Goal: Information Seeking & Learning: Understand process/instructions

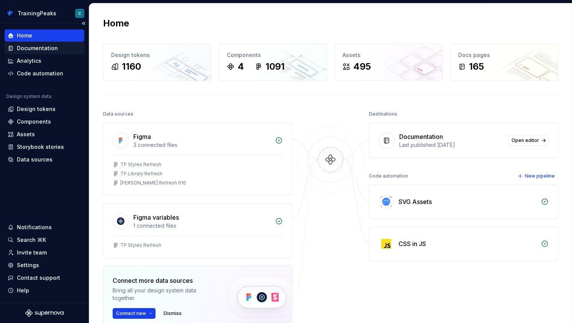
click at [34, 48] on div "Documentation" at bounding box center [37, 48] width 41 height 8
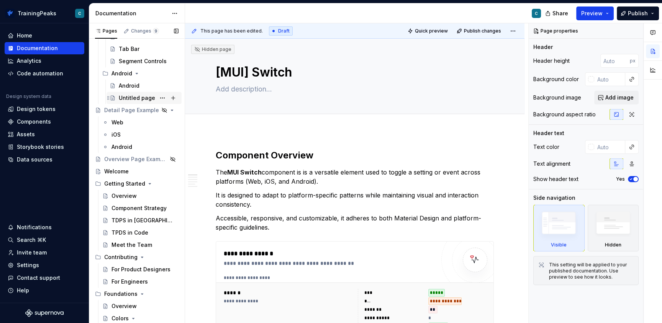
scroll to position [353, 0]
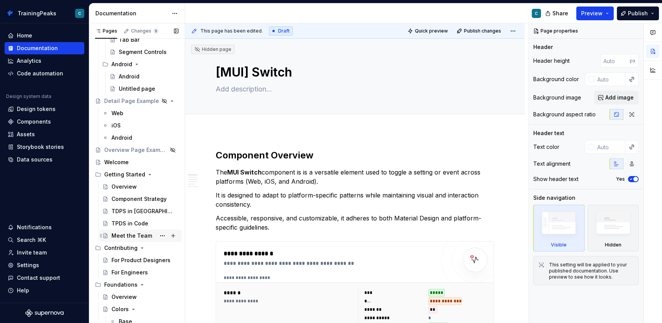
click at [126, 235] on div "Meet the Team" at bounding box center [131, 236] width 41 height 8
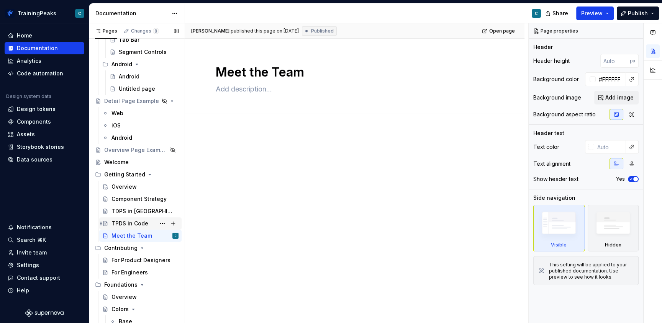
click at [125, 224] on div "TPDS in Code" at bounding box center [129, 224] width 37 height 8
click at [121, 211] on div "TDPS in [GEOGRAPHIC_DATA]" at bounding box center [133, 212] width 44 height 8
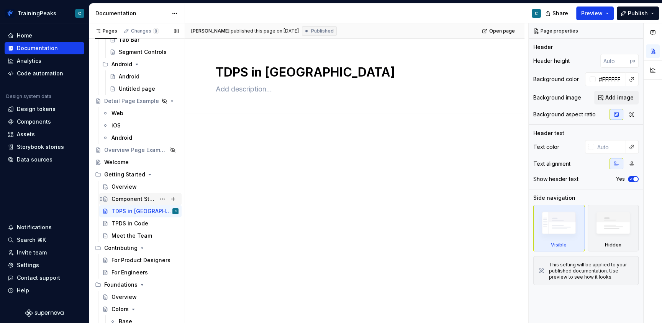
click at [124, 198] on div "Component Strategy" at bounding box center [133, 199] width 44 height 8
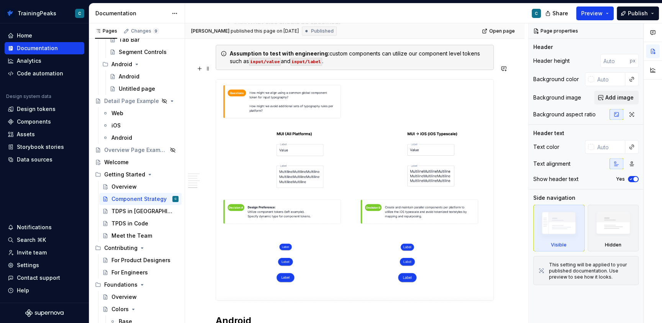
scroll to position [755, 0]
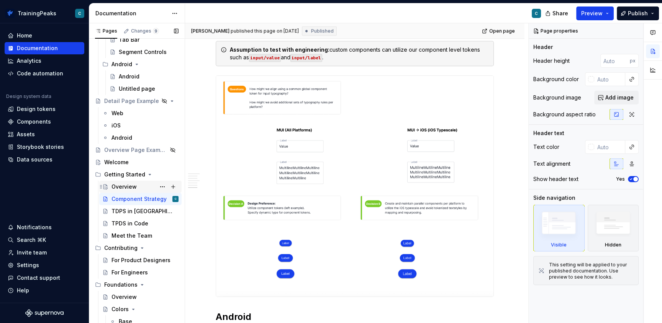
click at [120, 185] on div "Overview" at bounding box center [123, 187] width 25 height 8
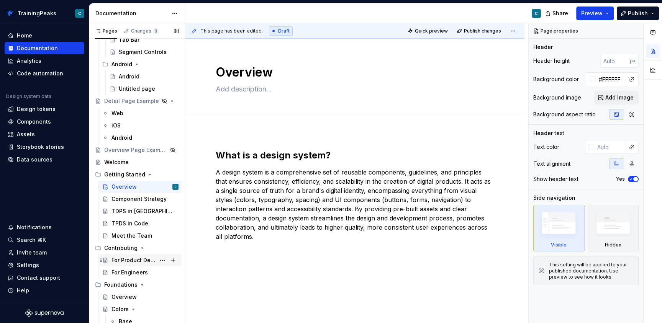
click at [141, 261] on div "For Product Designers" at bounding box center [133, 261] width 44 height 8
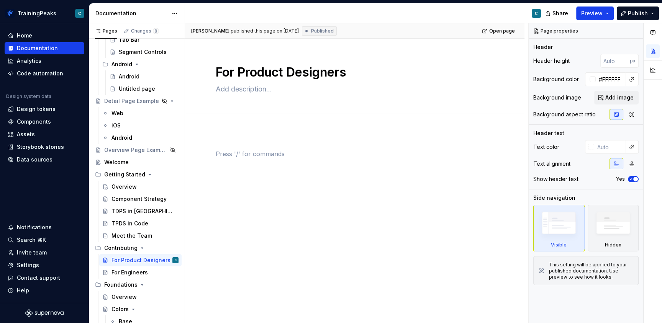
click at [270, 170] on div at bounding box center [355, 163] width 278 height 29
type textarea "*"
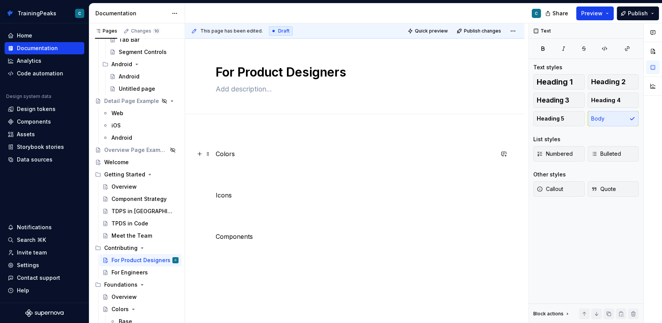
click at [222, 153] on p "Colors" at bounding box center [355, 153] width 278 height 9
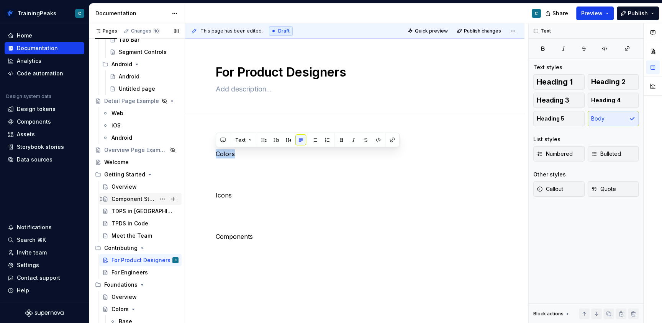
click at [131, 197] on div "Component Strategy" at bounding box center [133, 199] width 44 height 8
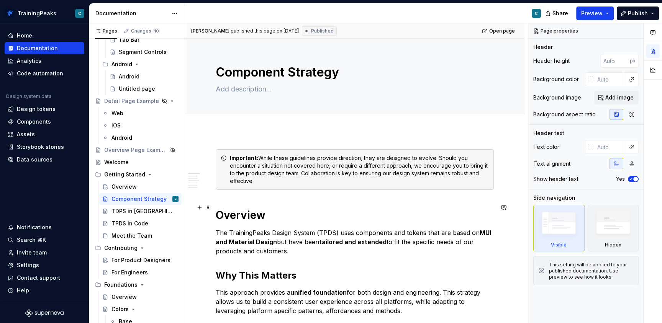
click at [236, 208] on h1 "Overview" at bounding box center [355, 215] width 278 height 14
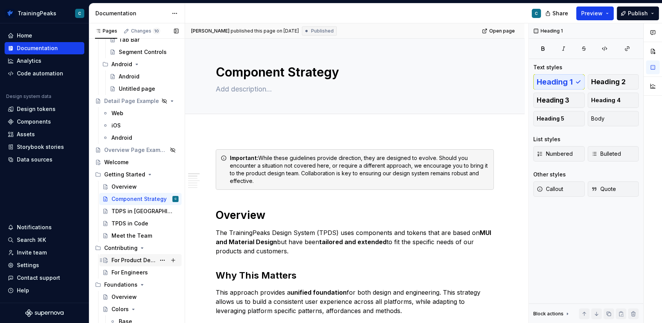
drag, startPoint x: 130, startPoint y: 259, endPoint x: 134, endPoint y: 255, distance: 6.0
click at [130, 259] on div "For Product Designers" at bounding box center [133, 261] width 44 height 8
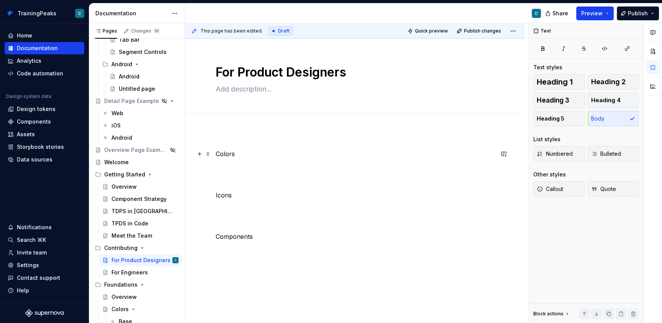
click at [226, 155] on p "Colors" at bounding box center [355, 153] width 278 height 9
click at [550, 82] on span "Heading 1" at bounding box center [554, 82] width 36 height 8
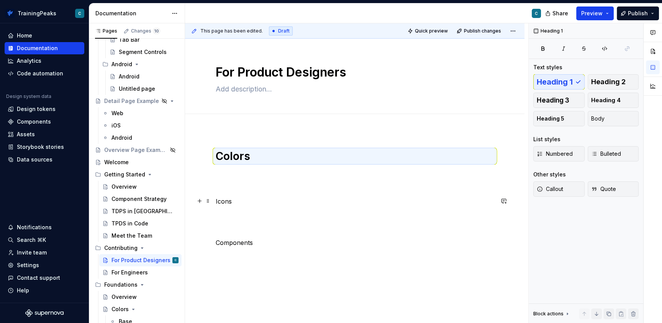
click at [226, 201] on p "Icons" at bounding box center [355, 201] width 278 height 9
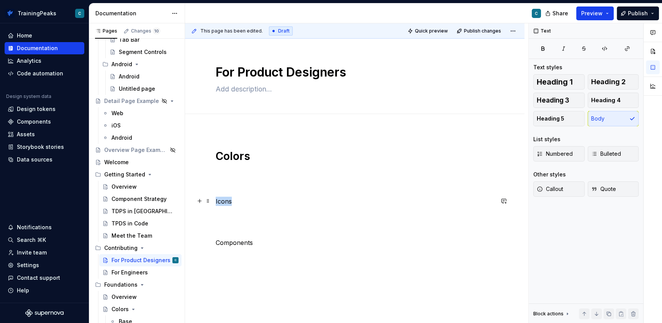
click at [226, 201] on p "Icons" at bounding box center [355, 201] width 278 height 9
click at [557, 85] on span "Heading 1" at bounding box center [554, 82] width 36 height 8
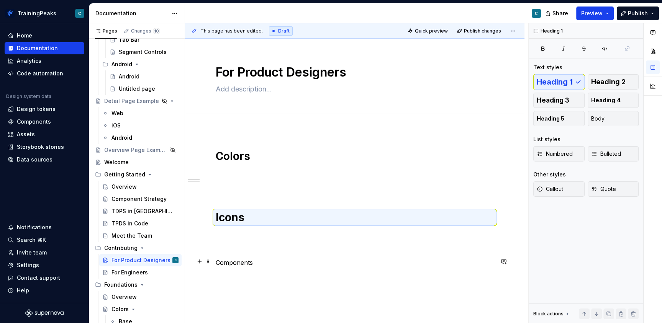
click at [223, 263] on p "Components" at bounding box center [355, 262] width 278 height 9
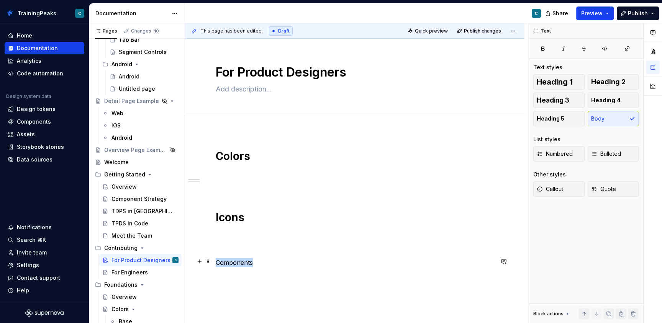
click at [223, 263] on p "Components" at bounding box center [355, 262] width 278 height 9
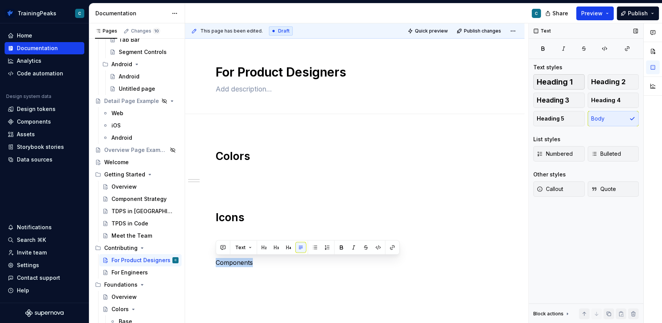
click at [541, 80] on span "Heading 1" at bounding box center [554, 82] width 36 height 8
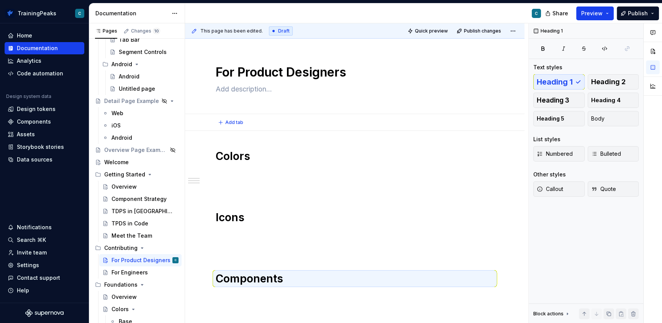
type textarea "*"
click at [227, 171] on p at bounding box center [355, 173] width 278 height 9
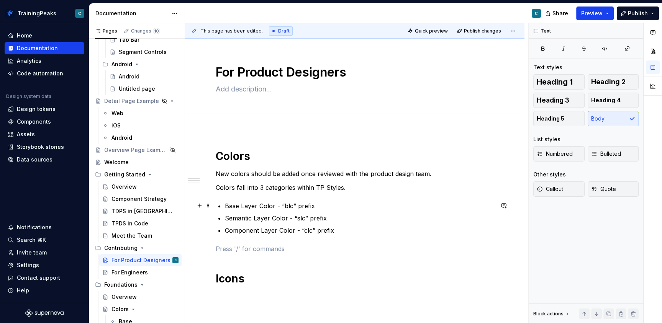
click at [322, 207] on p "Base Layer Color - “blc” prefix" at bounding box center [359, 205] width 269 height 9
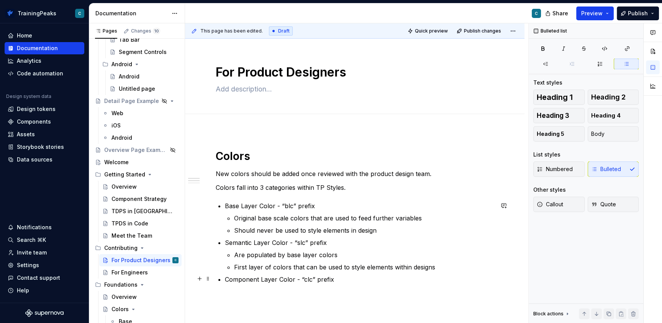
click at [342, 280] on p "Component Layer Color - “clc” prefix" at bounding box center [359, 279] width 269 height 9
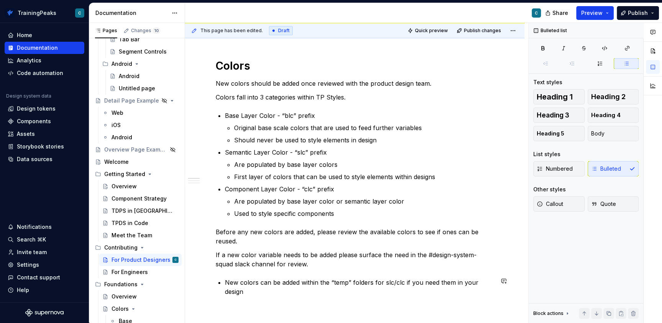
scroll to position [99, 0]
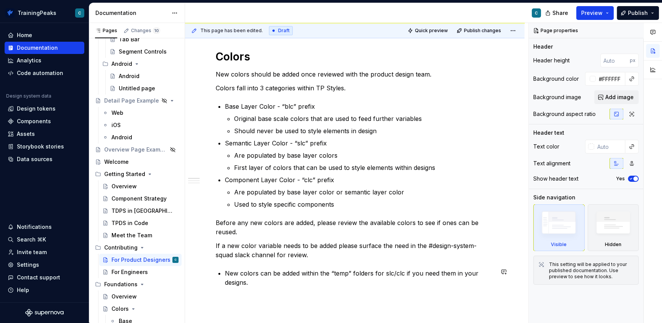
type textarea "*"
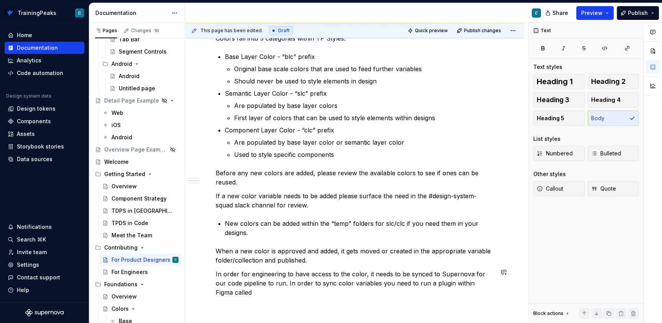
scroll to position [158, 0]
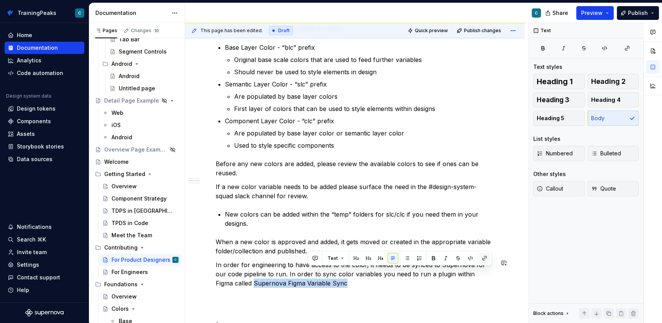
click at [480, 260] on button "button" at bounding box center [484, 258] width 11 height 11
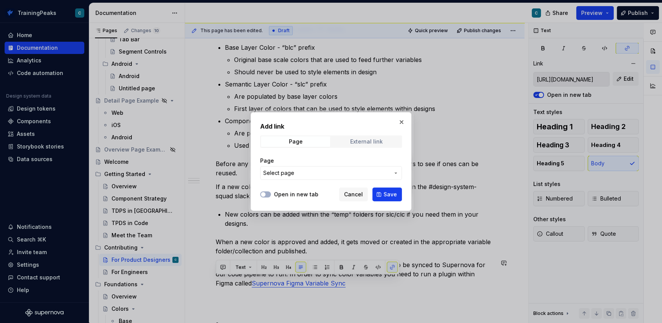
click at [368, 143] on div "External link" at bounding box center [366, 142] width 33 height 6
click at [298, 175] on input "URL" at bounding box center [331, 173] width 142 height 14
paste input "[URL][DOMAIN_NAME]"
type input "[URL][DOMAIN_NAME]"
drag, startPoint x: 267, startPoint y: 194, endPoint x: 375, endPoint y: 198, distance: 108.5
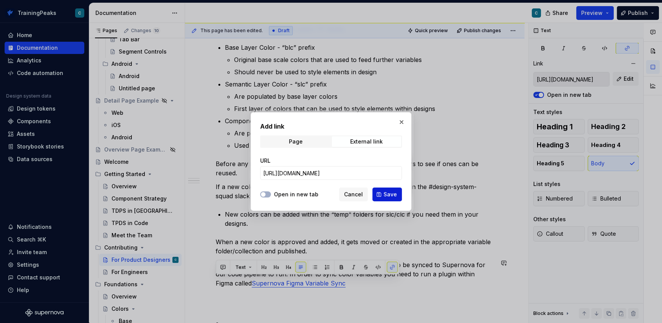
click at [269, 194] on button "Open in new tab" at bounding box center [265, 194] width 11 height 6
click at [385, 194] on span "Save" at bounding box center [389, 195] width 13 height 8
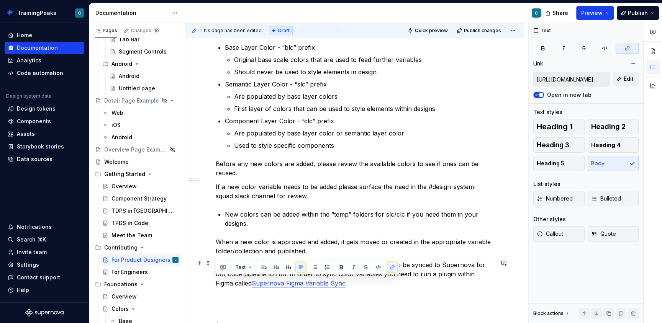
click at [330, 286] on div "Colors New colors should be added once reviewed with the product design team. C…" at bounding box center [355, 193] width 278 height 404
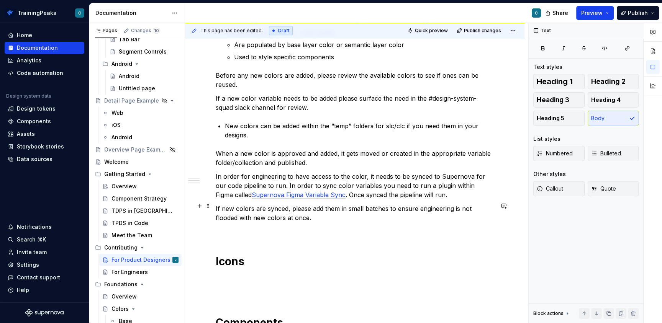
scroll to position [246, 0]
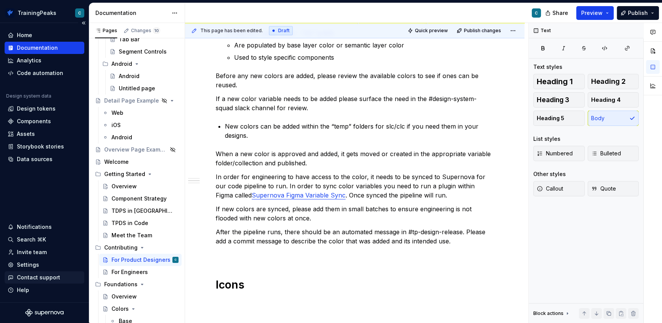
type textarea "*"
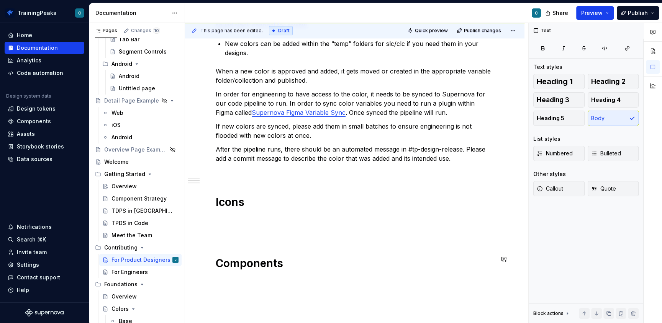
scroll to position [329, 0]
click at [242, 215] on p at bounding box center [355, 219] width 278 height 9
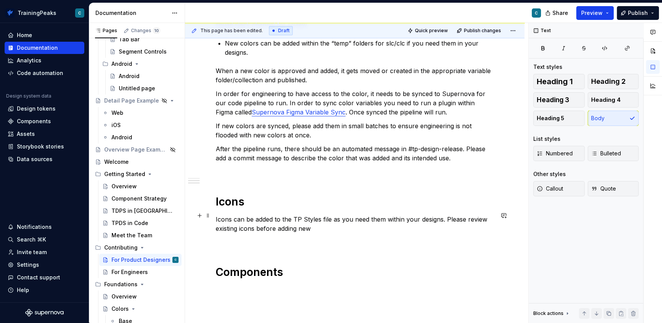
click at [447, 215] on p "Icons can be added to the TP Styles file as you need them within your designs. …" at bounding box center [355, 224] width 278 height 18
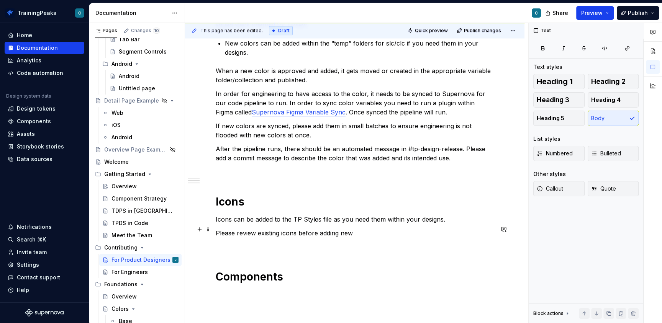
click at [398, 229] on p "Please review existing icons before adding new" at bounding box center [355, 233] width 278 height 9
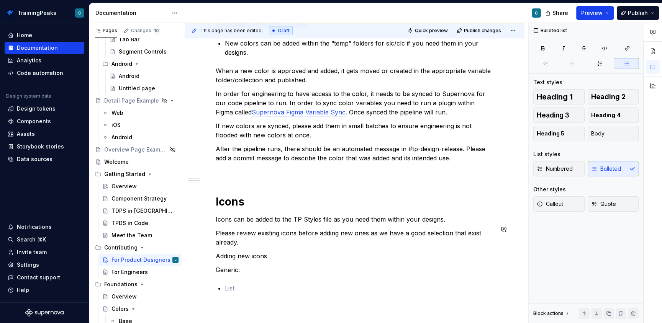
scroll to position [332, 0]
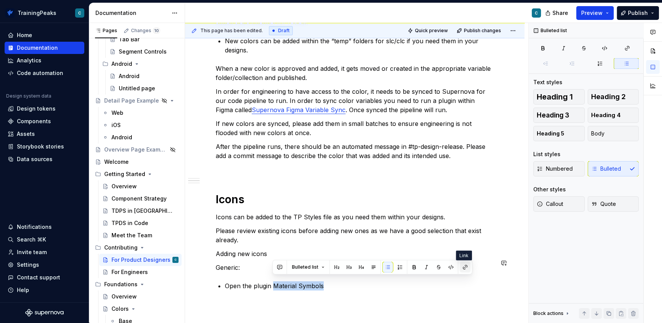
click at [463, 268] on button "button" at bounding box center [465, 267] width 11 height 11
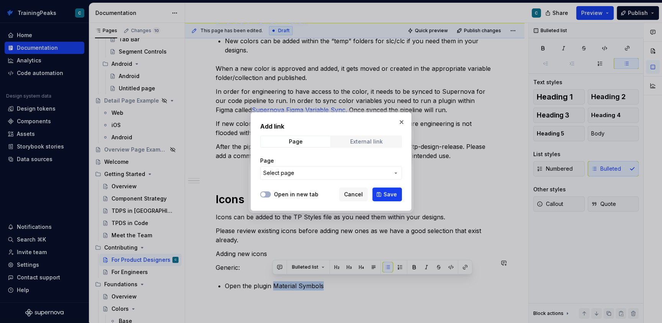
click at [368, 142] on div "External link" at bounding box center [366, 142] width 33 height 6
click at [315, 170] on input "URL" at bounding box center [331, 173] width 142 height 14
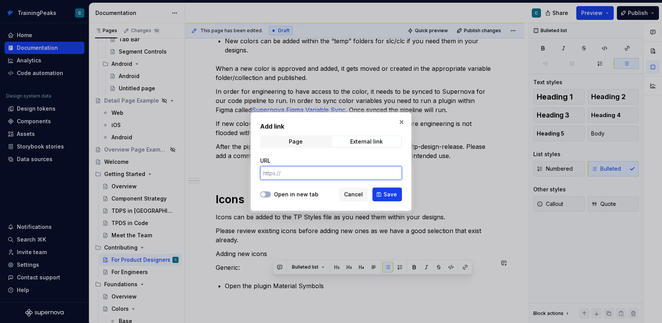
paste input "[URL][DOMAIN_NAME]"
type input "[URL][DOMAIN_NAME]"
drag, startPoint x: 265, startPoint y: 194, endPoint x: 337, endPoint y: 193, distance: 71.6
click at [265, 194] on icon "button" at bounding box center [263, 194] width 6 height 5
click at [403, 199] on div "Add link Page External link URL [URL][DOMAIN_NAME] Open in new tab Cancel Save" at bounding box center [330, 161] width 161 height 99
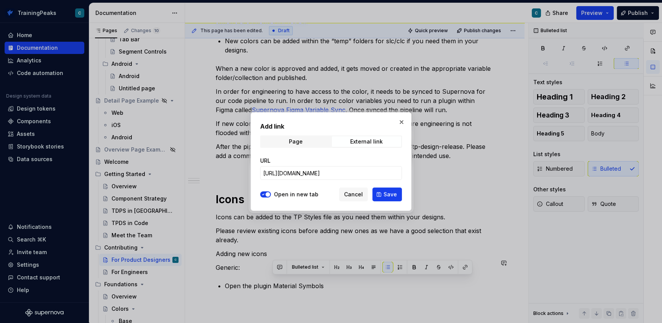
drag, startPoint x: 393, startPoint y: 196, endPoint x: 345, endPoint y: 255, distance: 76.3
click at [393, 196] on span "Save" at bounding box center [389, 195] width 13 height 8
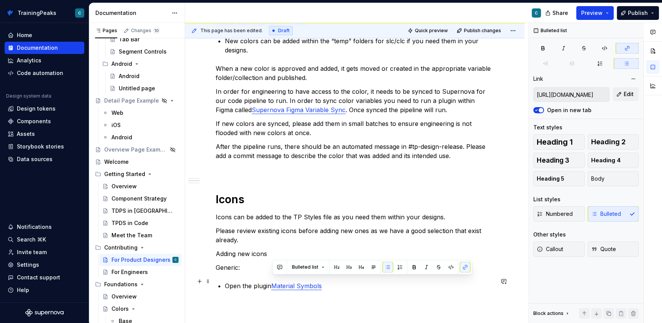
click at [336, 283] on p "Open the plugin Material Symbols" at bounding box center [359, 285] width 269 height 9
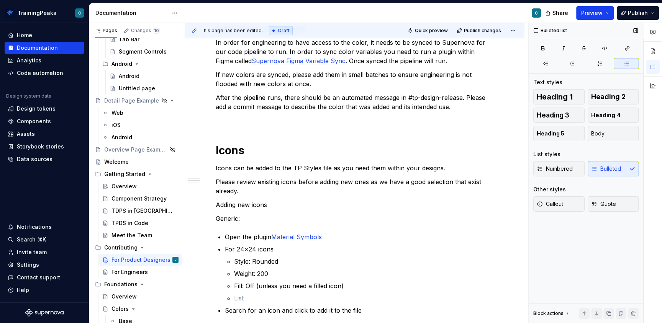
scroll to position [393, 0]
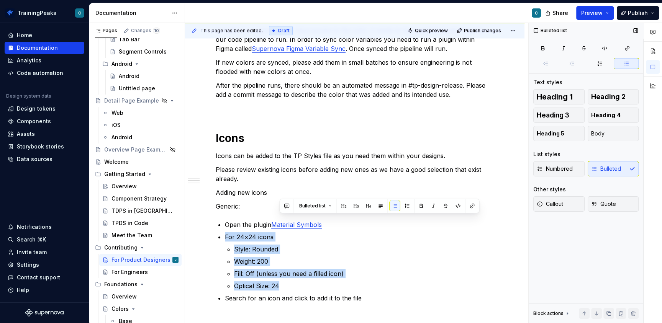
copy ul "For 24×24 icons Style: Rounded Weight: 200 Fill: Off (unless you need a filled …"
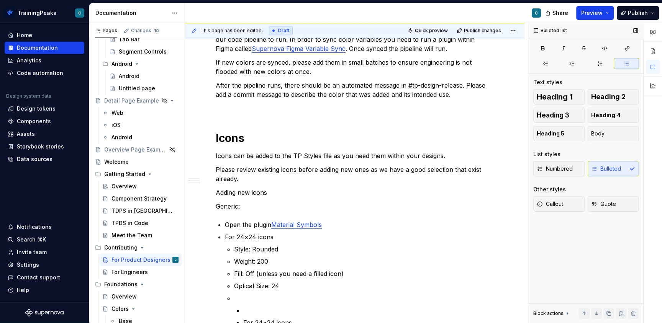
scroll to position [587, 0]
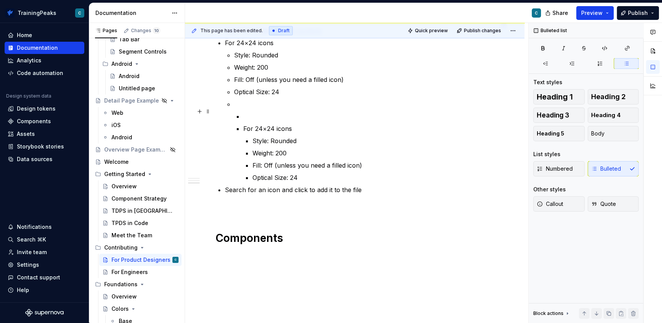
click at [244, 112] on p at bounding box center [368, 116] width 250 height 9
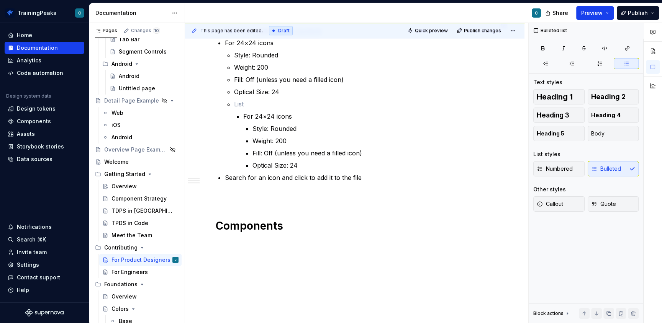
scroll to position [3, 0]
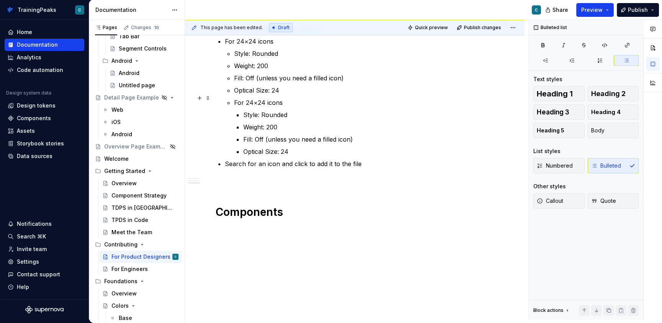
click at [232, 96] on li "For 24×24 icons Style: Rounded Weight: 200 Fill: Off (unless you need a filled …" at bounding box center [359, 96] width 269 height 119
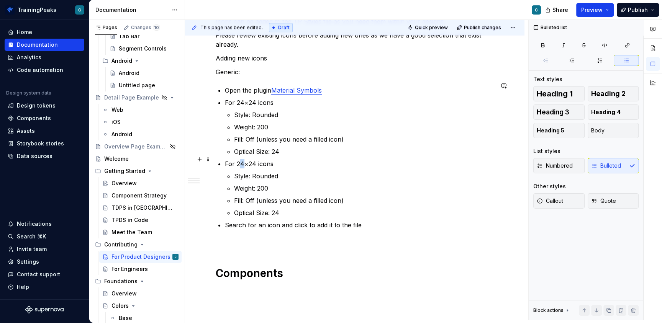
click at [242, 159] on p "For 24×24 icons" at bounding box center [359, 163] width 269 height 9
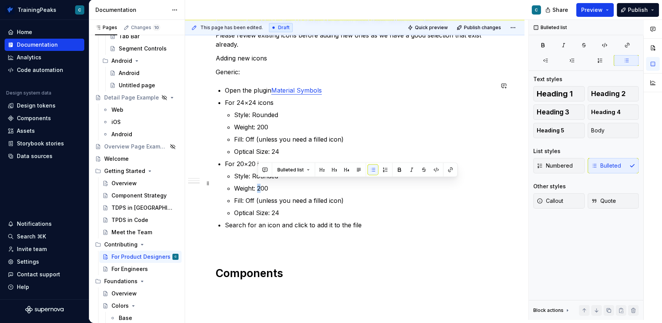
click at [258, 184] on p "Weight: 200" at bounding box center [364, 188] width 260 height 9
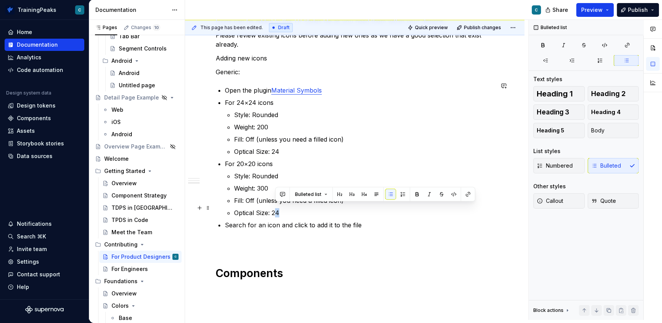
click at [280, 209] on p "Optical Size: 24" at bounding box center [364, 212] width 260 height 9
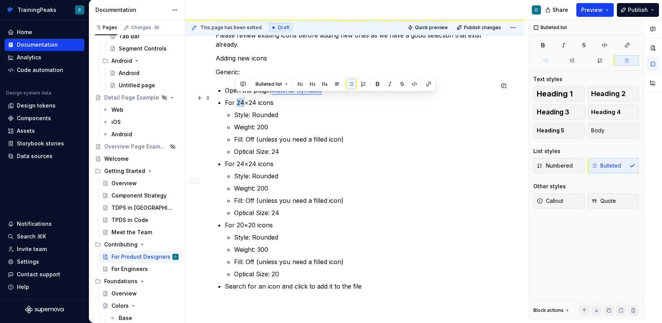
drag, startPoint x: 237, startPoint y: 95, endPoint x: 242, endPoint y: 95, distance: 5.0
click at [242, 98] on p "For 24×24 icons" at bounding box center [359, 102] width 269 height 9
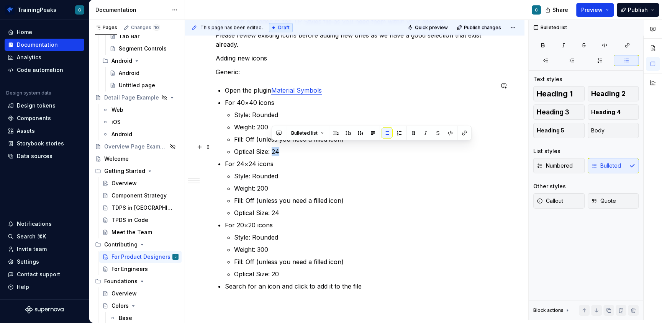
drag, startPoint x: 273, startPoint y: 147, endPoint x: 278, endPoint y: 147, distance: 5.4
click at [278, 147] on p "Optical Size: 24" at bounding box center [364, 151] width 260 height 9
click at [369, 283] on p "Search for an icon and click to add it to the file" at bounding box center [359, 286] width 269 height 9
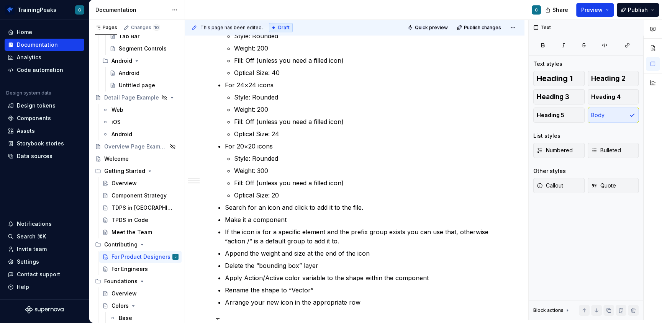
scroll to position [641, 0]
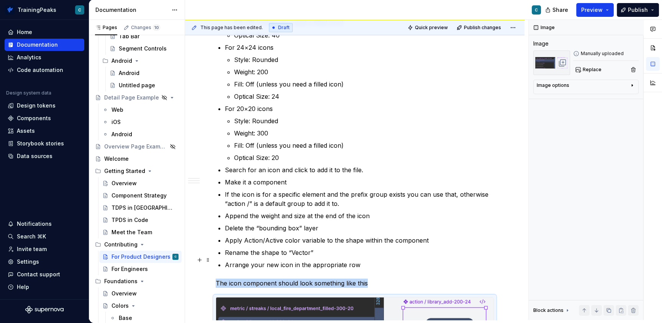
click at [436, 263] on p "Arrange your new icon in the appropriate row" at bounding box center [359, 264] width 269 height 9
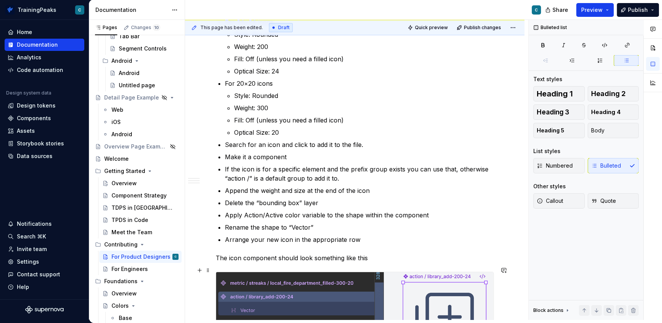
scroll to position [688, 0]
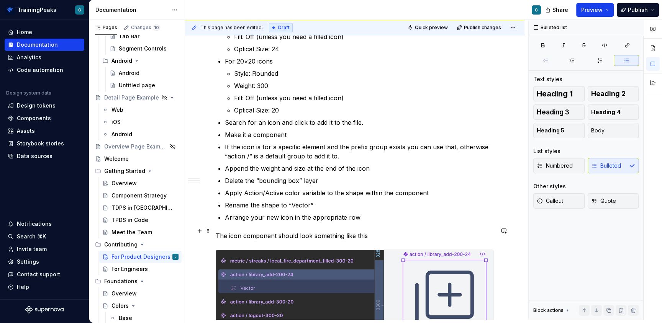
click at [368, 231] on p "The icon component should look something like this" at bounding box center [355, 235] width 278 height 9
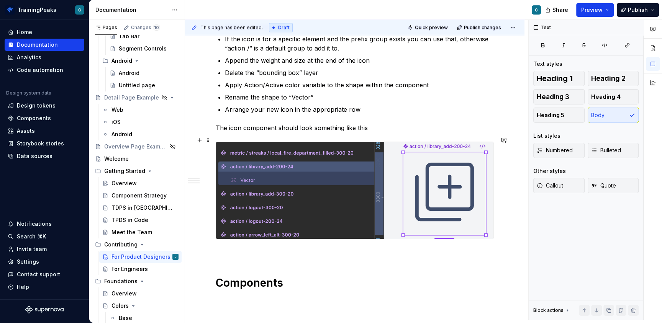
scroll to position [803, 0]
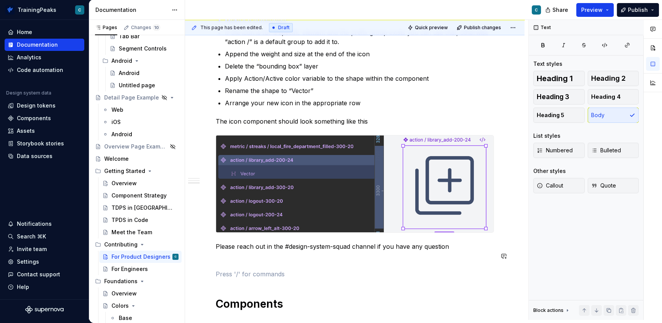
click at [251, 260] on p at bounding box center [355, 260] width 278 height 9
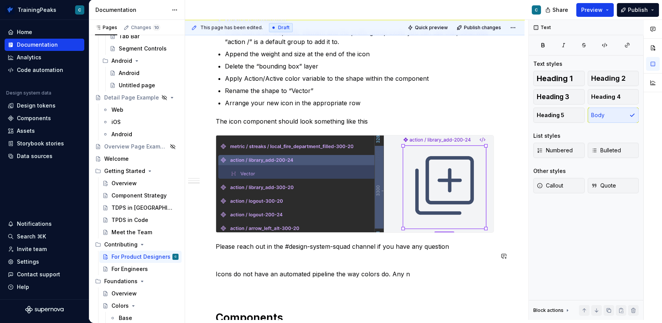
scroll to position [808, 0]
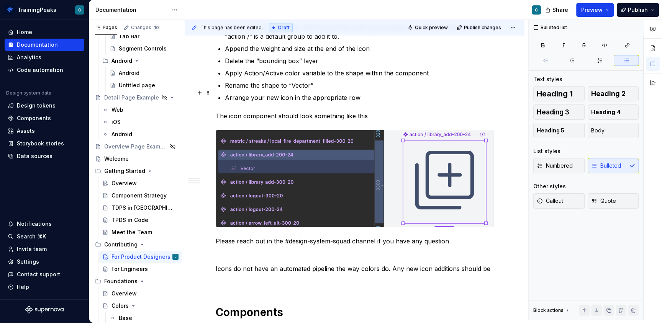
click at [366, 93] on p "Arrange your new icon in the appropriate row" at bounding box center [359, 97] width 269 height 9
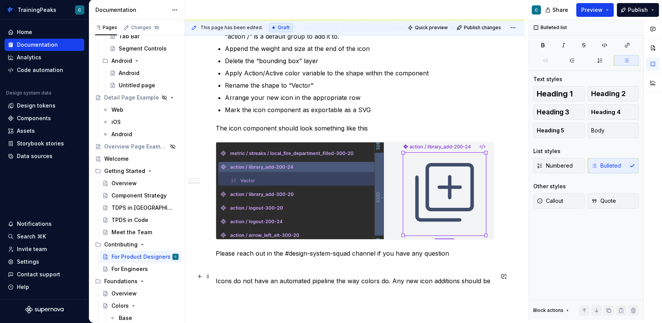
click at [481, 276] on p "Icons do not have an automated pipeline the way colors do. Any new icon additio…" at bounding box center [355, 280] width 278 height 9
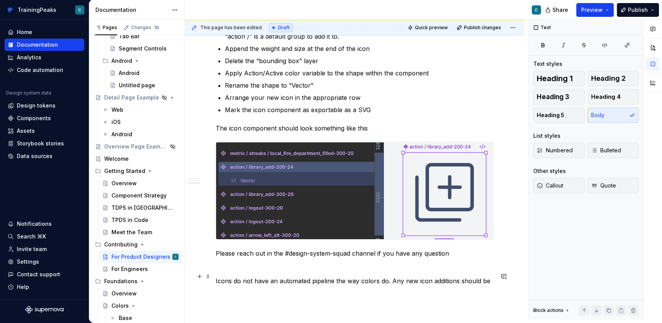
scroll to position [807, 0]
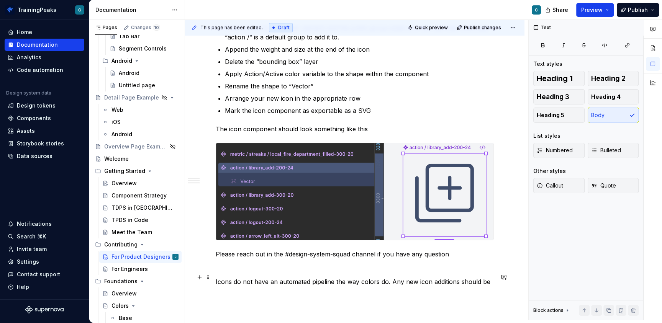
click at [489, 277] on p "Icons do not have an automated pipeline the way colors do. Any new icon additio…" at bounding box center [355, 281] width 278 height 9
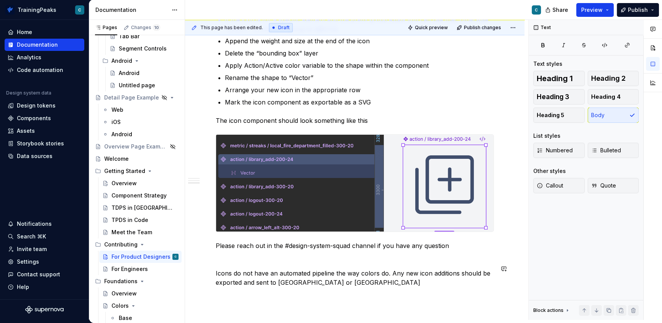
click at [299, 278] on p "Icons do not have an automated pipeline the way colors do. Any new icon additio…" at bounding box center [355, 278] width 278 height 18
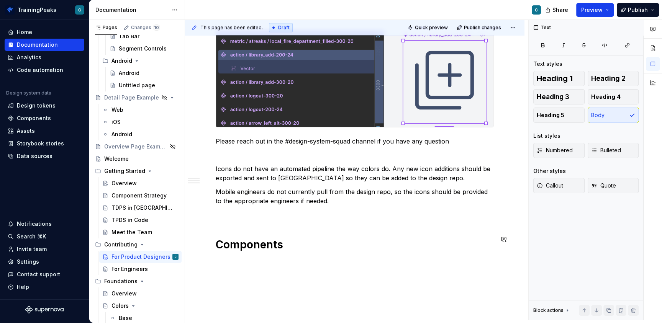
scroll to position [937, 0]
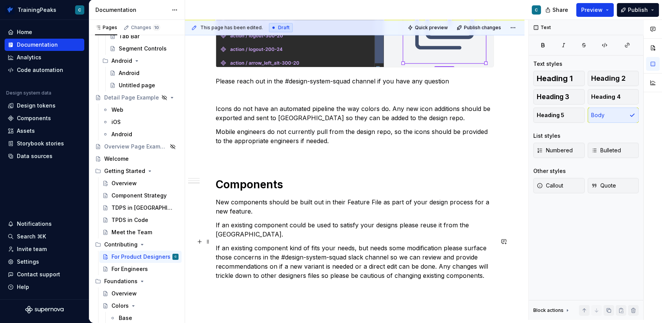
scroll to position [990, 0]
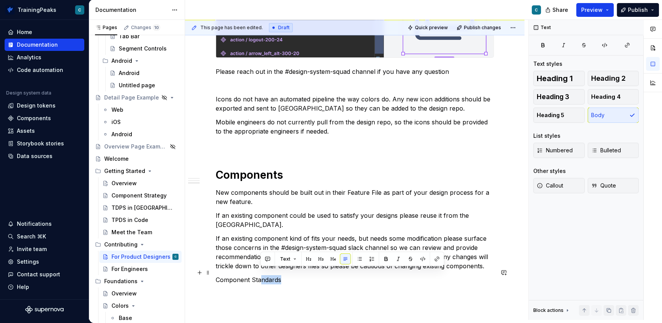
click at [288, 275] on p "Component Standards" at bounding box center [355, 279] width 278 height 9
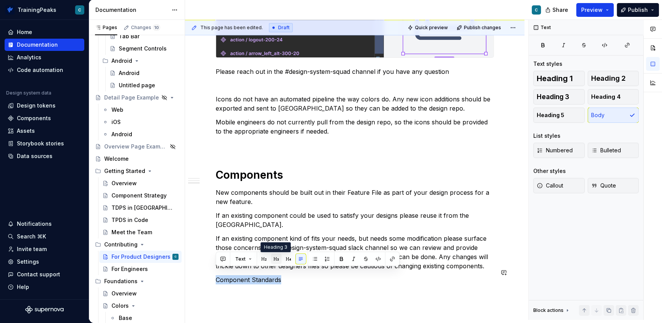
click at [273, 258] on button "button" at bounding box center [276, 259] width 11 height 11
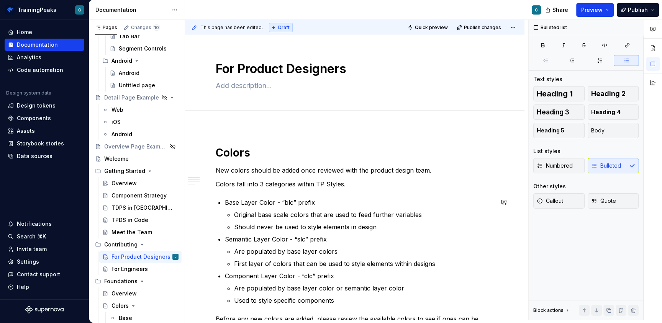
scroll to position [0, 0]
click at [218, 151] on h1 "Colors" at bounding box center [355, 153] width 278 height 14
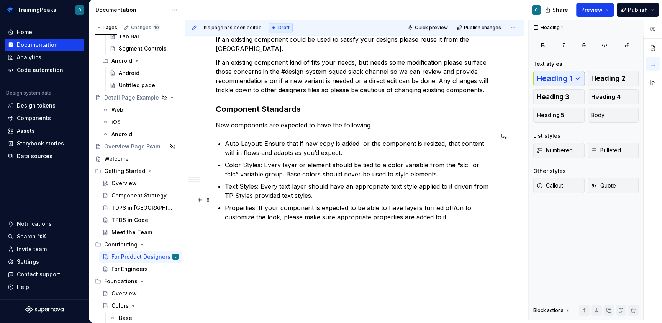
scroll to position [1166, 0]
click at [458, 209] on p "Properties: If your component is expected to be able to have layers turned off/…" at bounding box center [359, 213] width 269 height 18
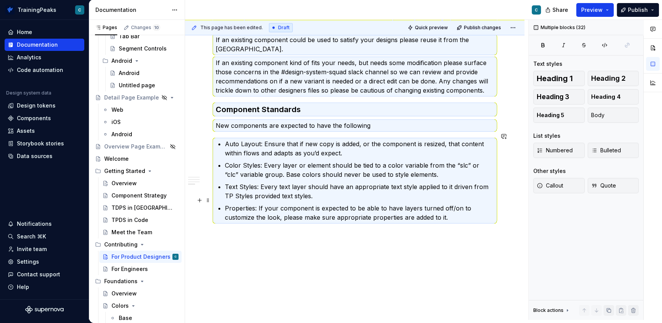
copy div "Loremi Dol sitame consec ad elits doei temporin utla etd magnaal enimad mini. V…"
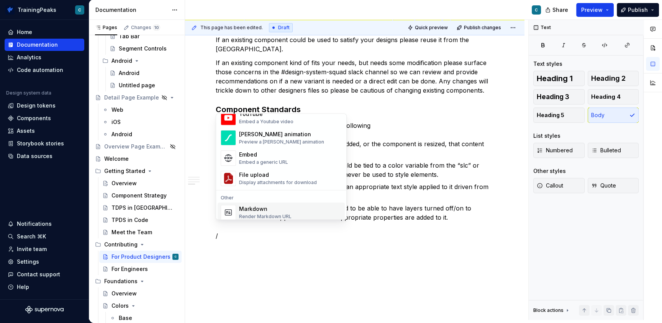
scroll to position [420, 0]
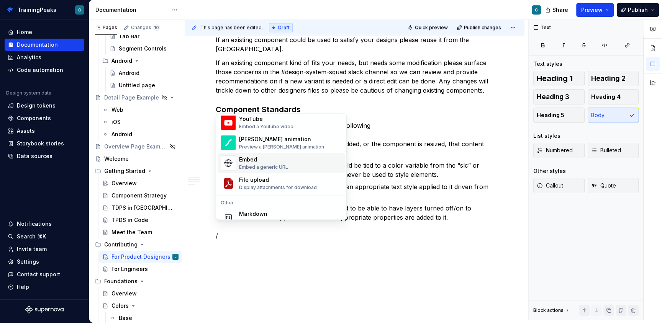
click at [301, 161] on div "Embed Embed a generic URL" at bounding box center [290, 163] width 103 height 15
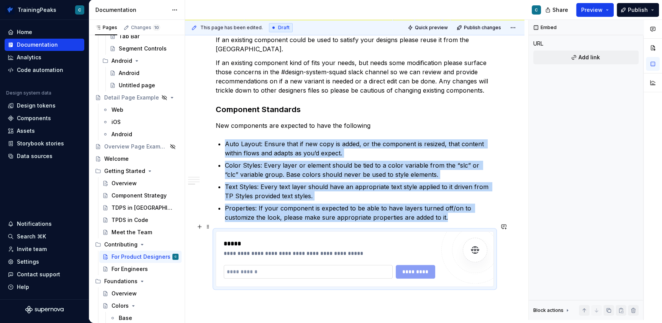
click at [278, 266] on input "text" at bounding box center [308, 272] width 169 height 14
type textarea "*"
click at [244, 265] on input "text" at bounding box center [308, 272] width 169 height 14
paste input "**********"
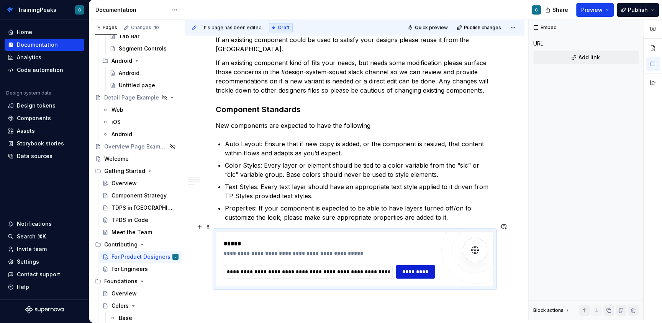
click at [415, 268] on span "*********" at bounding box center [416, 272] width 30 height 8
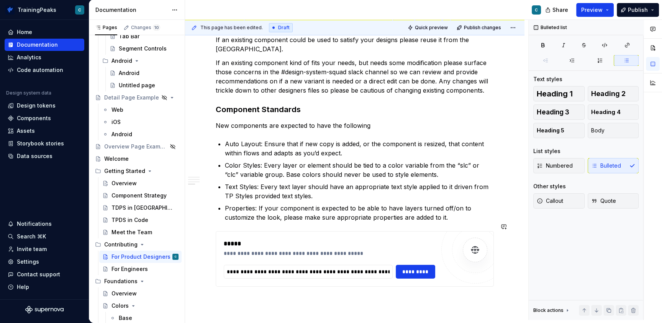
click at [411, 240] on div "*****" at bounding box center [331, 243] width 215 height 9
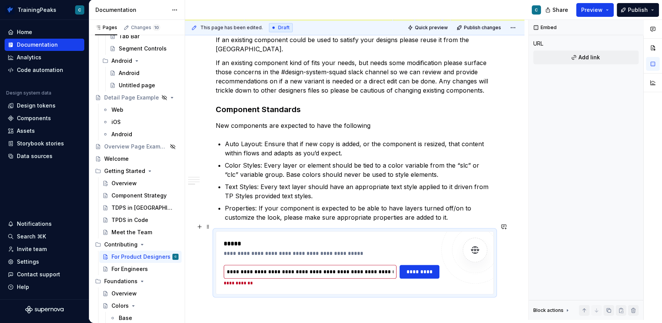
click at [459, 271] on div at bounding box center [474, 249] width 67 height 67
type input "**********"
click at [343, 239] on div "*****" at bounding box center [331, 243] width 215 height 9
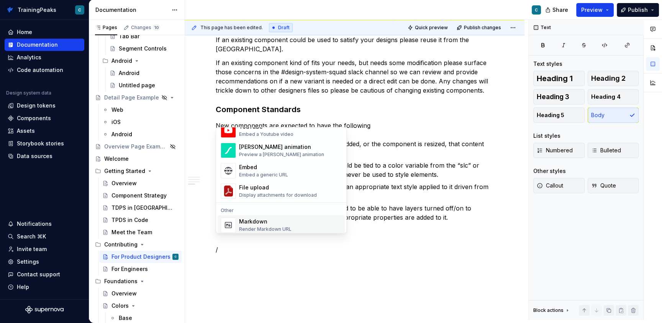
scroll to position [425, 0]
click at [299, 170] on div "Embed Embed a generic URL" at bounding box center [290, 172] width 103 height 15
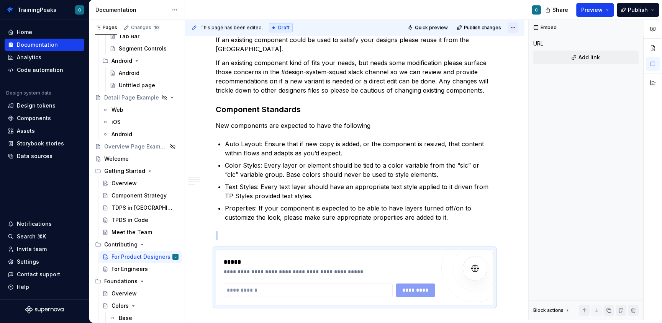
type textarea "*"
click at [265, 283] on input "text" at bounding box center [308, 290] width 169 height 14
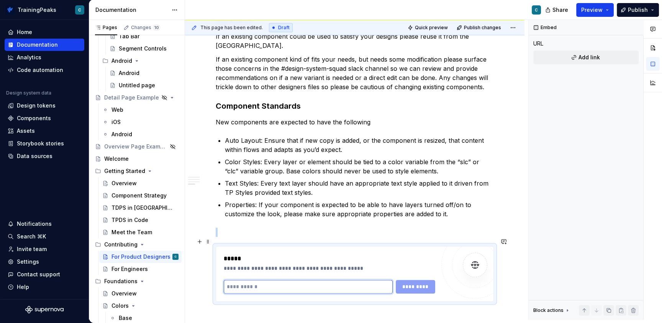
scroll to position [1169, 0]
click at [248, 281] on input "text" at bounding box center [308, 287] width 169 height 14
paste input "**********"
type input "**********"
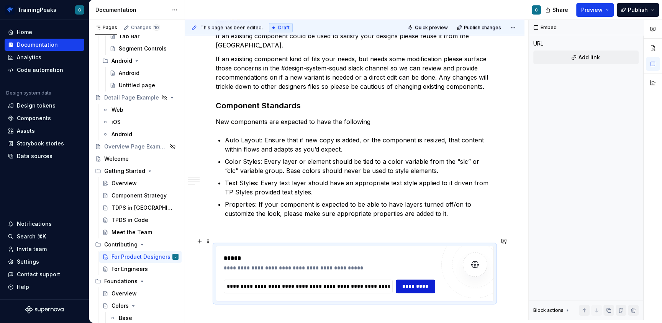
click at [429, 283] on span "*********" at bounding box center [416, 287] width 30 height 8
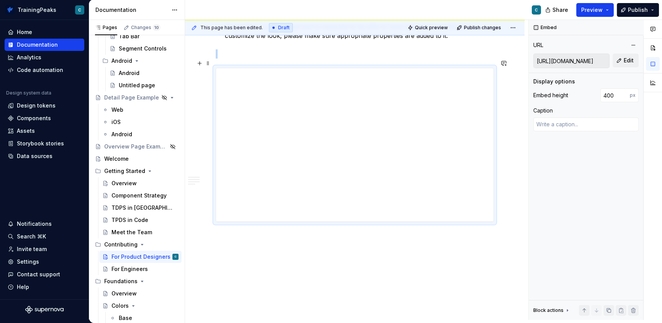
scroll to position [1347, 0]
click at [571, 15] on button "Preview" at bounding box center [595, 10] width 38 height 14
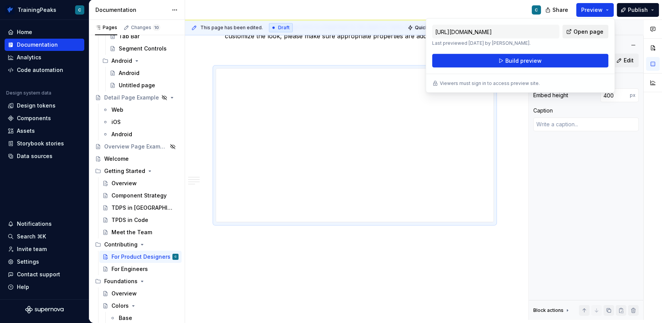
click at [571, 28] on span "Open page" at bounding box center [588, 32] width 30 height 8
click at [570, 41] on div "[URL][DOMAIN_NAME] Last previewed [DATE] by [PERSON_NAME]. Open page" at bounding box center [520, 35] width 176 height 21
click at [505, 59] on button "Build preview" at bounding box center [520, 61] width 176 height 14
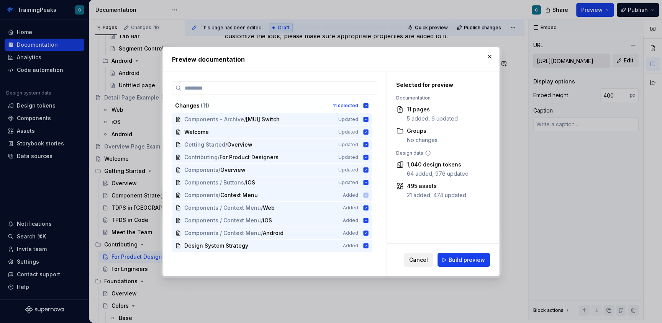
click at [426, 258] on span "Cancel" at bounding box center [418, 260] width 19 height 8
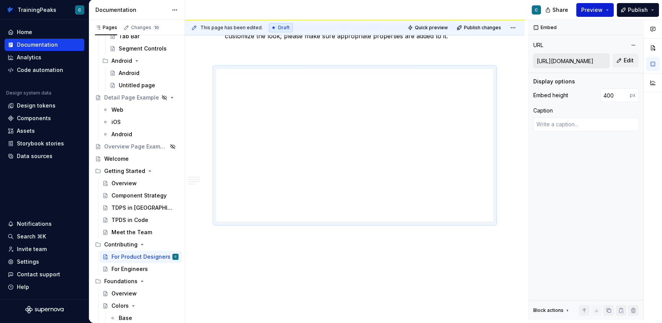
click at [571, 10] on span "Preview" at bounding box center [591, 10] width 21 height 8
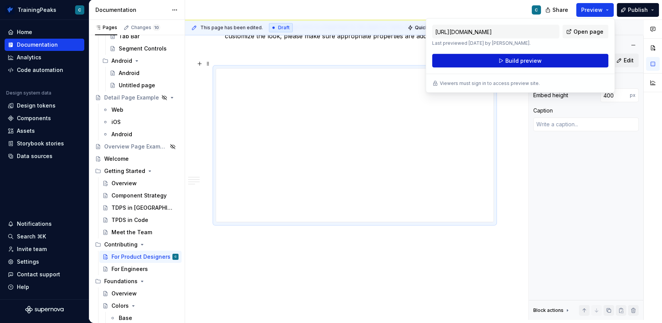
click at [526, 60] on span "Build preview" at bounding box center [523, 61] width 36 height 8
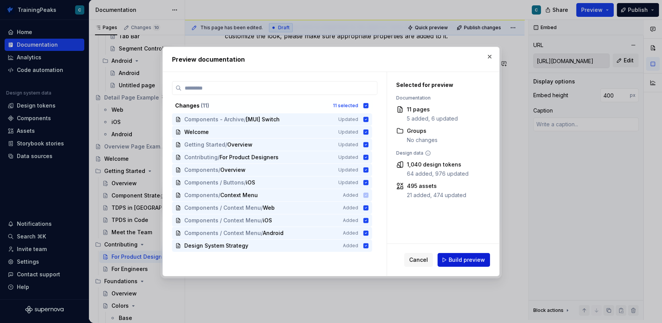
click at [466, 261] on span "Build preview" at bounding box center [466, 260] width 36 height 8
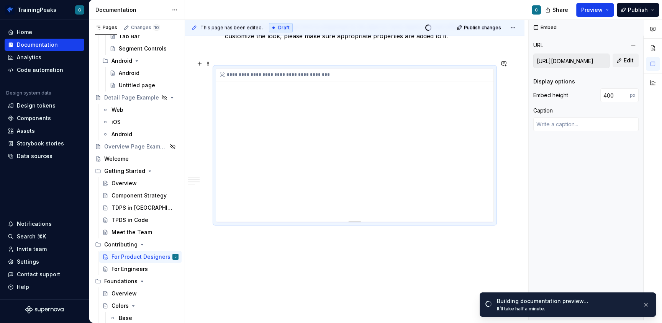
click at [258, 175] on div "**********" at bounding box center [354, 145] width 277 height 153
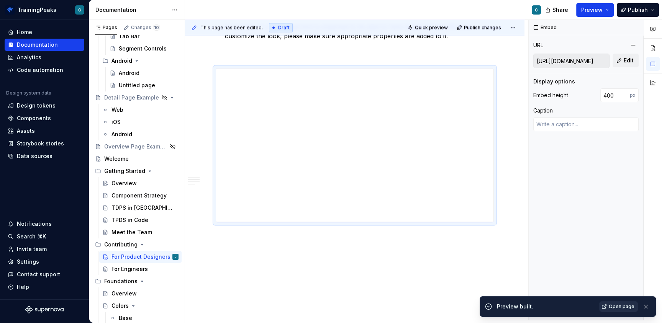
click at [571, 306] on span "Open page" at bounding box center [621, 307] width 26 height 6
click at [464, 159] on div "**********" at bounding box center [354, 145] width 277 height 153
click at [240, 213] on div "**********" at bounding box center [354, 145] width 277 height 153
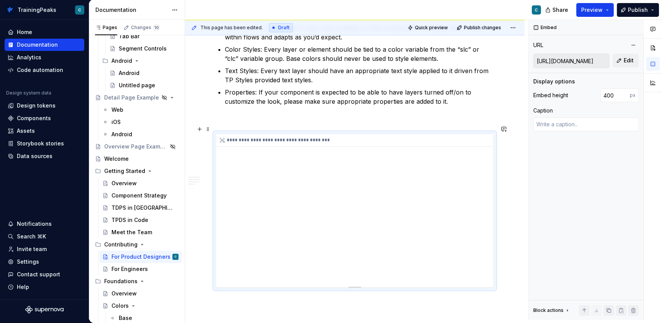
scroll to position [1276, 0]
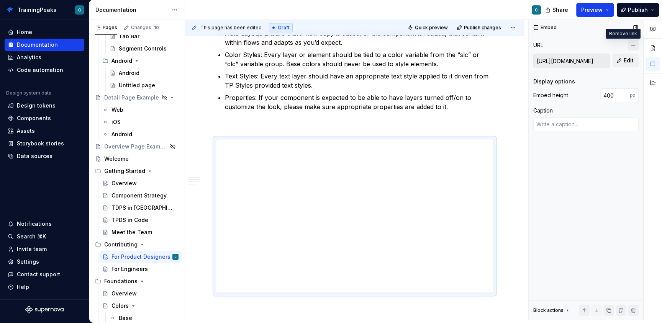
click at [571, 44] on button "button" at bounding box center [633, 45] width 11 height 11
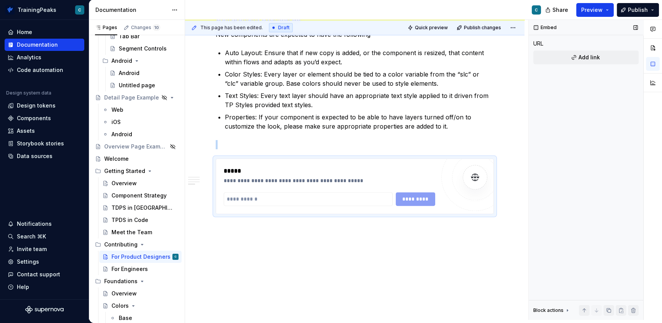
scroll to position [1200, 0]
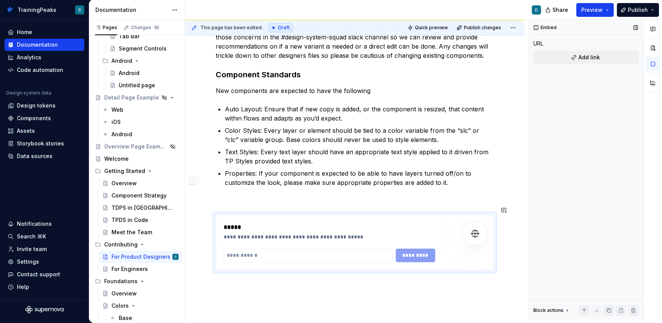
drag, startPoint x: 453, startPoint y: 290, endPoint x: 445, endPoint y: 288, distance: 8.5
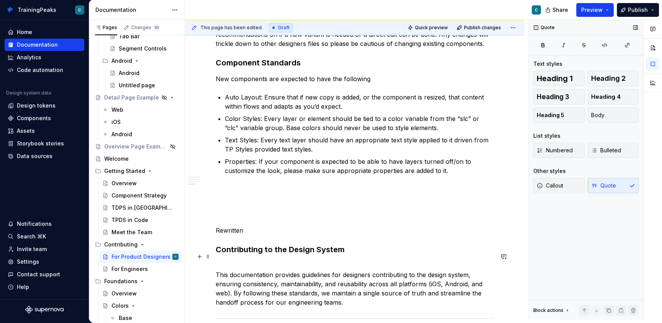
scroll to position [1213, 0]
click at [261, 244] on h3 "Contributing to the Design System" at bounding box center [355, 249] width 278 height 11
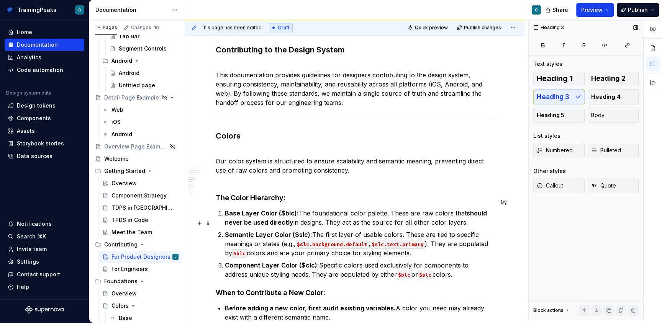
scroll to position [1413, 0]
click at [303, 240] on code "$slc.background.default" at bounding box center [332, 244] width 73 height 9
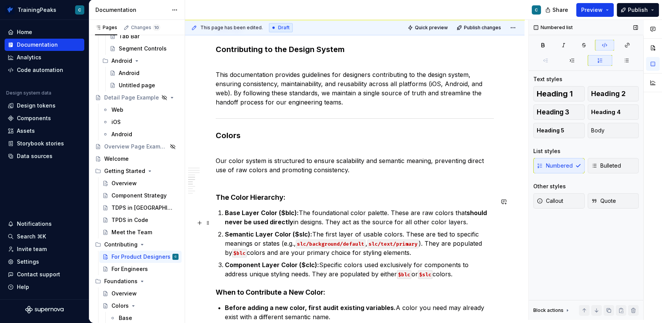
drag, startPoint x: 227, startPoint y: 240, endPoint x: 247, endPoint y: 237, distance: 20.3
click at [232, 249] on code "$blc" at bounding box center [239, 253] width 15 height 9
click at [397, 270] on code "$blc" at bounding box center [404, 274] width 15 height 9
click at [302, 261] on strong "Component Layer Color ($clc):" at bounding box center [272, 265] width 94 height 8
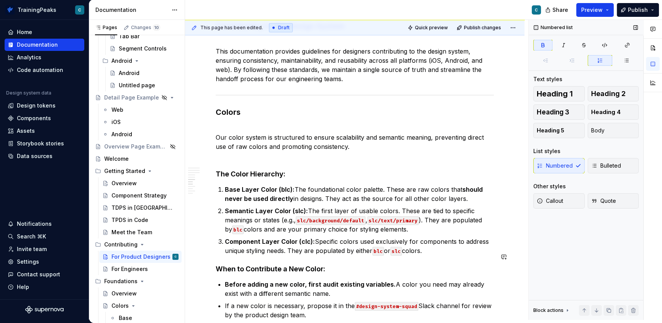
scroll to position [1447, 0]
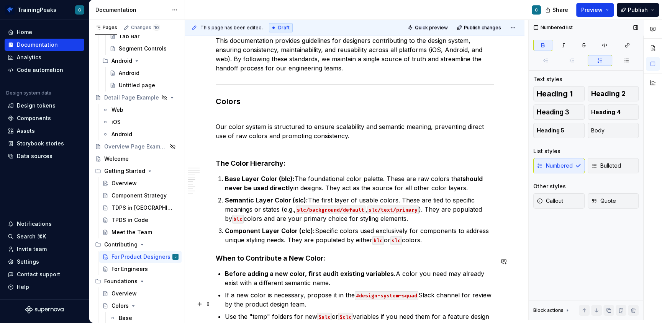
click at [322, 313] on code "$slc" at bounding box center [324, 317] width 15 height 9
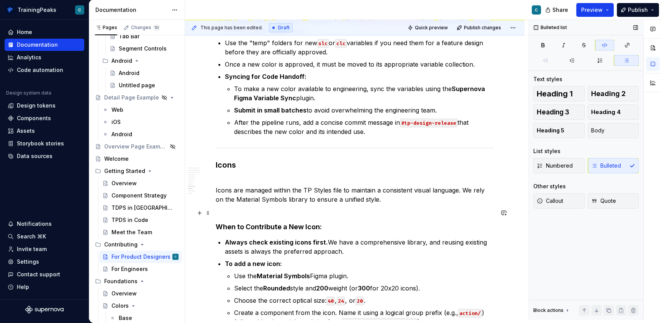
scroll to position [1722, 0]
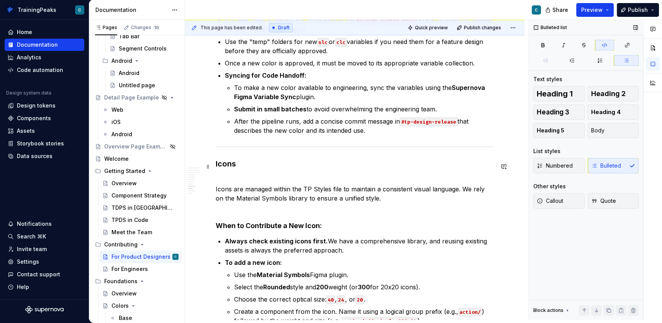
click at [376, 184] on p "Icons are managed within the TP Styles file to maintain a consistent visual lan…" at bounding box center [355, 193] width 278 height 37
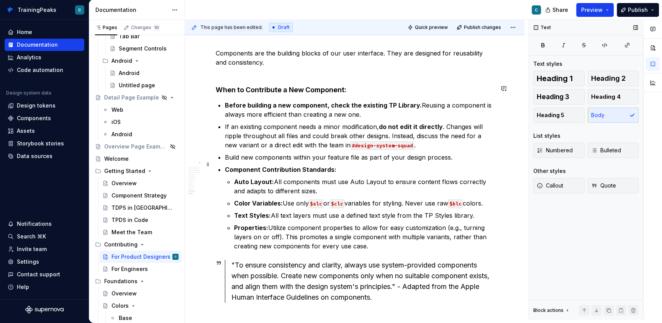
scroll to position [2208, 0]
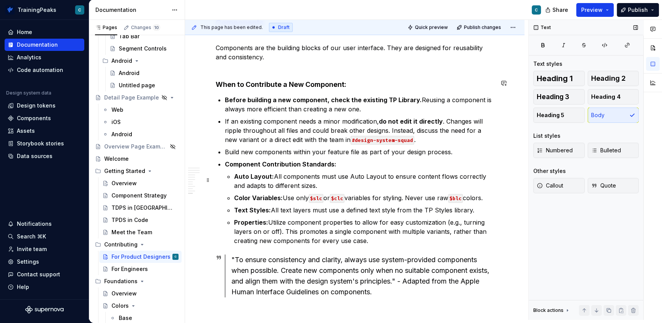
click at [314, 194] on code "$slc" at bounding box center [316, 198] width 15 height 9
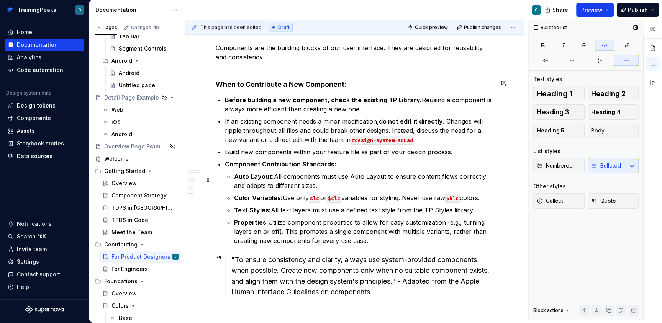
click at [334, 194] on code "$clc" at bounding box center [334, 198] width 15 height 9
click at [454, 194] on code "$blc" at bounding box center [449, 198] width 15 height 9
click at [452, 194] on code "$blc" at bounding box center [449, 198] width 15 height 9
click at [314, 198] on ul "Auto Layout: All components must use Auto Layout to ensure content flows correc…" at bounding box center [364, 209] width 260 height 74
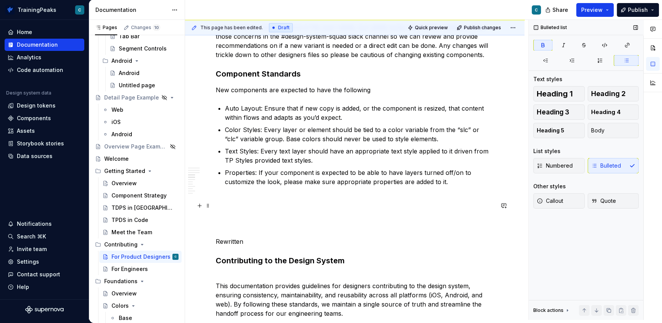
scroll to position [1200, 0]
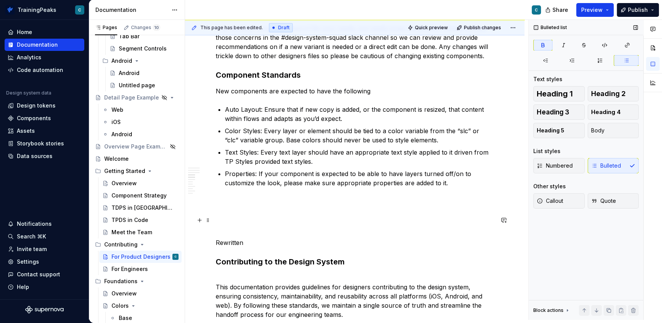
click at [247, 224] on p at bounding box center [355, 228] width 278 height 9
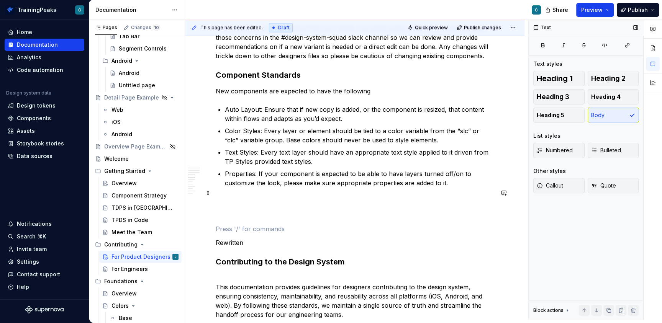
scroll to position [1199, 0]
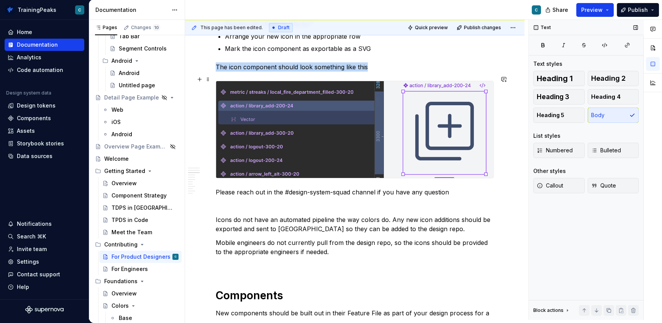
click at [304, 132] on img at bounding box center [354, 129] width 277 height 97
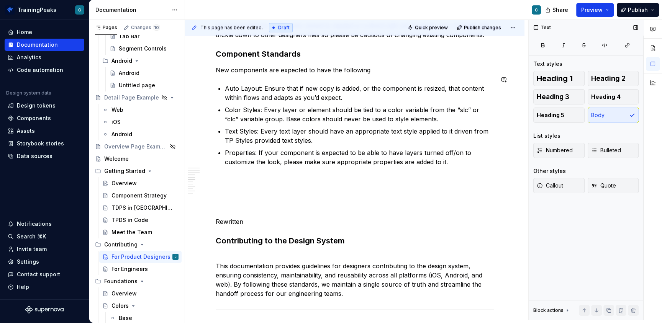
scroll to position [1118, 0]
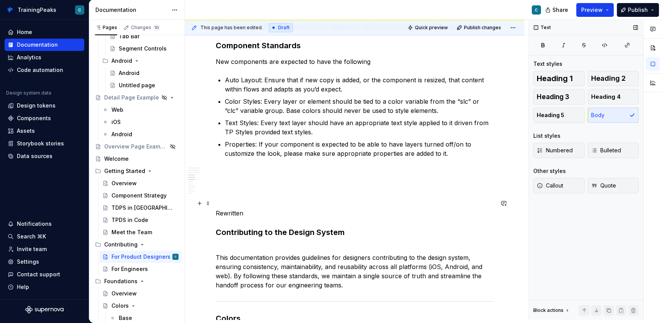
click at [250, 209] on p "Rewritten" at bounding box center [355, 213] width 278 height 9
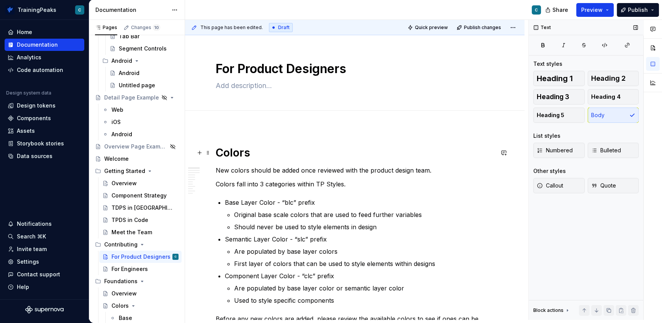
scroll to position [0, 0]
click at [217, 152] on h1 "Colors" at bounding box center [355, 153] width 278 height 14
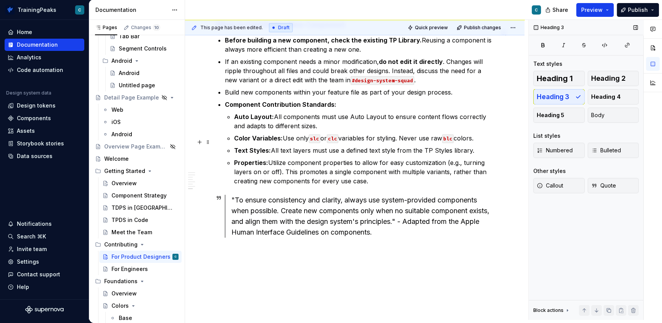
scroll to position [959, 0]
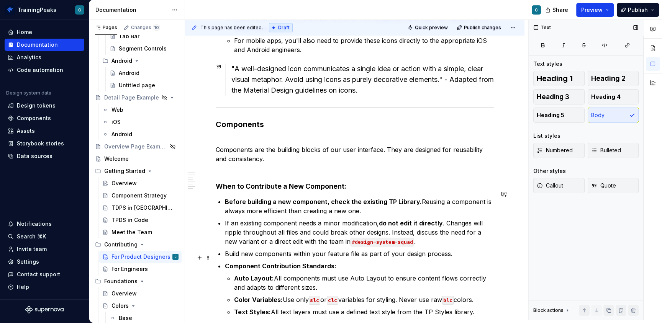
scroll to position [747, 0]
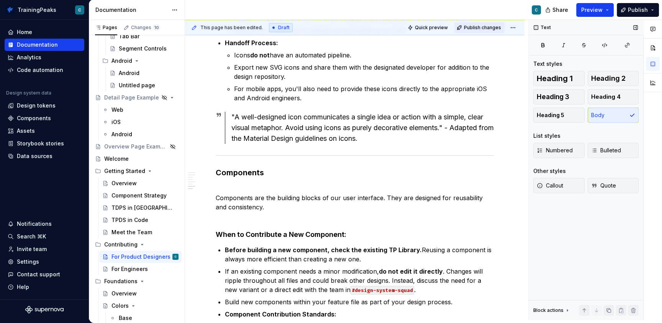
click at [479, 26] on span "Publish changes" at bounding box center [482, 28] width 37 height 6
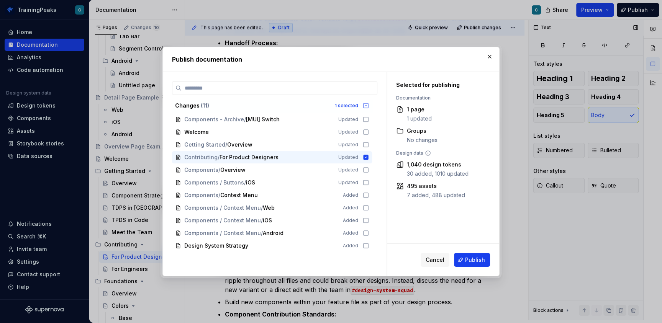
click at [470, 258] on span "Publish" at bounding box center [475, 260] width 20 height 8
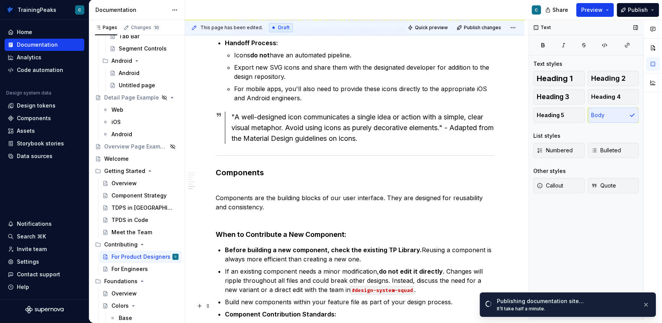
type textarea "*"
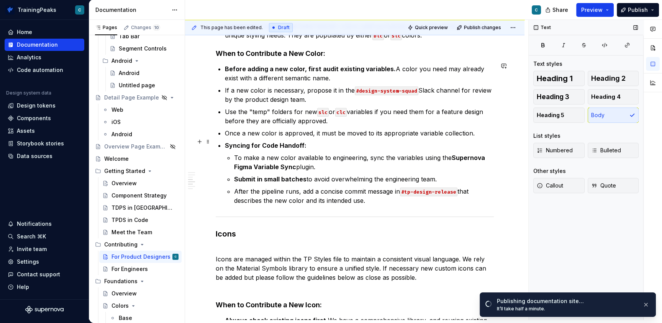
scroll to position [340, 0]
click at [452, 155] on strong "Supernova Figma Variable Sync" at bounding box center [360, 163] width 252 height 17
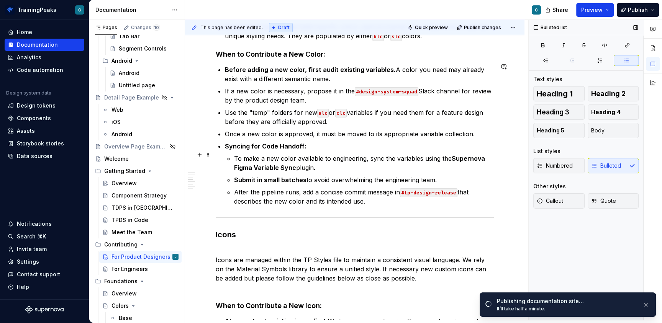
click at [292, 164] on strong "Supernova Figma Variable Sync" at bounding box center [360, 163] width 252 height 17
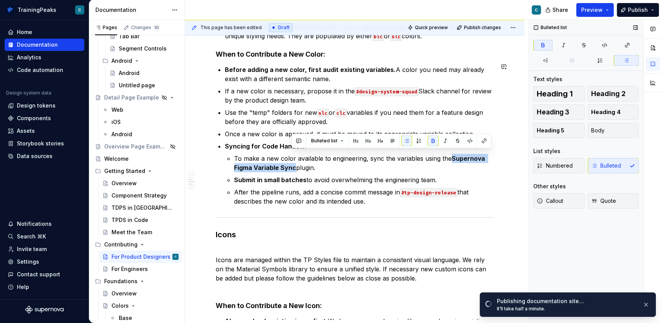
click at [294, 164] on p "To make a new color available to engineering, sync the variables using the Supe…" at bounding box center [364, 163] width 260 height 18
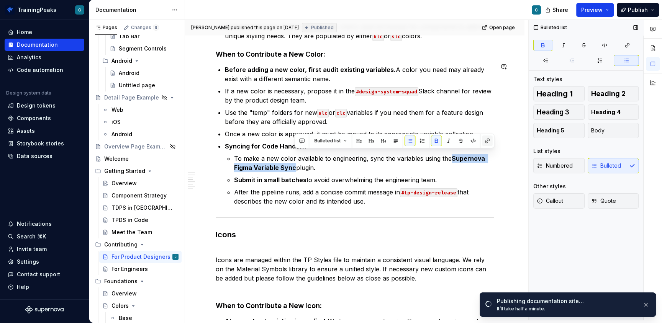
click at [485, 140] on button "button" at bounding box center [487, 141] width 11 height 11
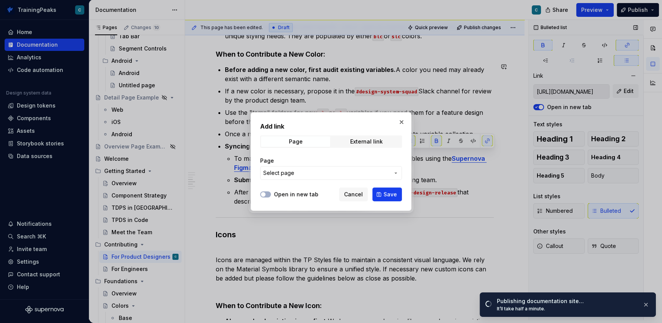
type textarea "*"
click at [370, 143] on div "External link" at bounding box center [366, 142] width 33 height 6
drag, startPoint x: 329, startPoint y: 169, endPoint x: 324, endPoint y: 172, distance: 5.7
click at [326, 171] on input "URL" at bounding box center [331, 173] width 142 height 14
paste input "[URL][DOMAIN_NAME]"
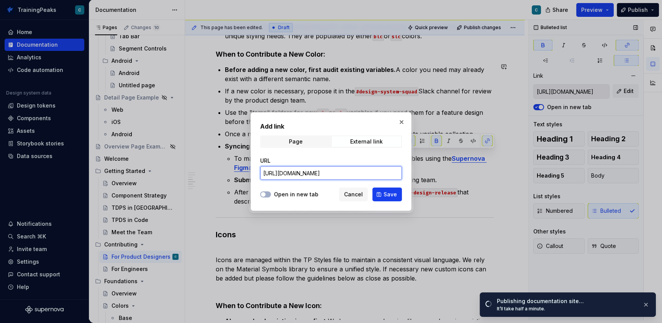
type input "[URL][DOMAIN_NAME]"
drag, startPoint x: 276, startPoint y: 195, endPoint x: 329, endPoint y: 195, distance: 52.9
click at [278, 195] on label "Open in new tab" at bounding box center [296, 195] width 44 height 8
click at [271, 195] on button "Open in new tab" at bounding box center [265, 194] width 11 height 6
click at [388, 195] on span "Save" at bounding box center [389, 195] width 13 height 8
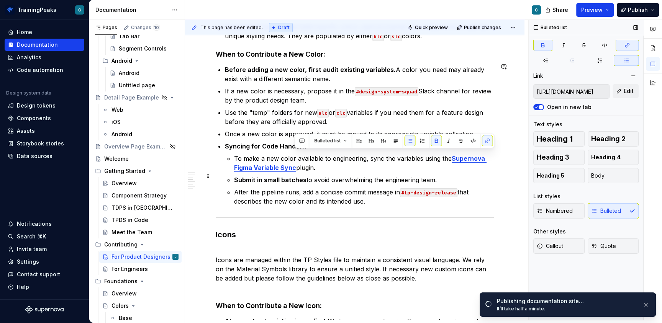
click at [346, 177] on p "Submit in small batches to avoid overwhelming the engineering team." at bounding box center [364, 179] width 260 height 9
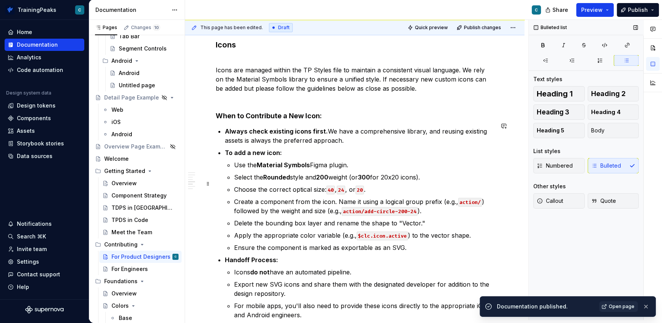
scroll to position [547, 0]
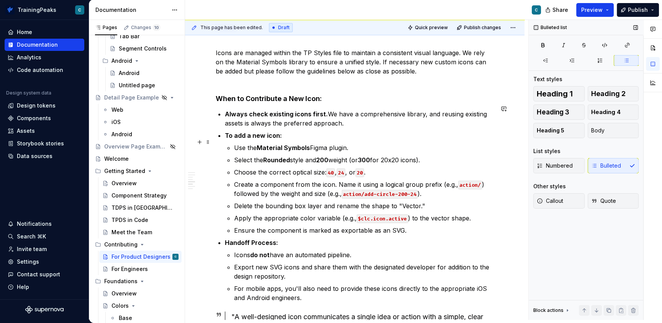
type textarea "*"
drag, startPoint x: 257, startPoint y: 142, endPoint x: 267, endPoint y: 143, distance: 9.6
click at [258, 143] on p "Use the Material Symbols Figma plugin." at bounding box center [364, 147] width 260 height 9
click at [308, 144] on strong "Material Symbols" at bounding box center [283, 148] width 53 height 8
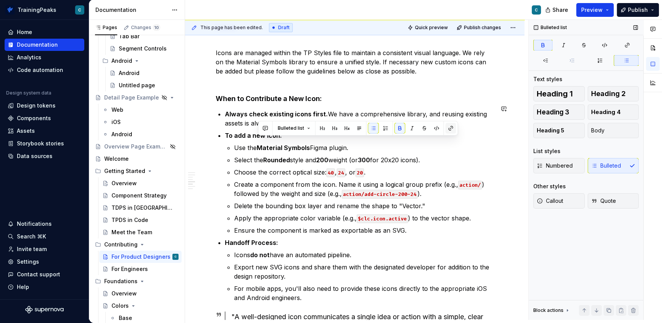
click at [451, 128] on button "button" at bounding box center [450, 128] width 11 height 11
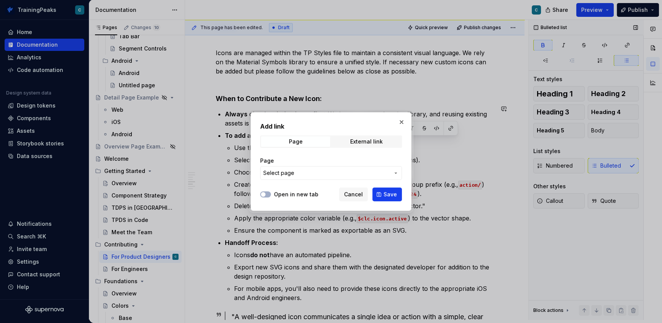
drag, startPoint x: 357, startPoint y: 139, endPoint x: 313, endPoint y: 150, distance: 45.3
click at [357, 139] on div "External link" at bounding box center [366, 142] width 33 height 6
click at [293, 170] on input "URL" at bounding box center [331, 173] width 142 height 14
paste input "[URL][DOMAIN_NAME]"
type input "[URL][DOMAIN_NAME]"
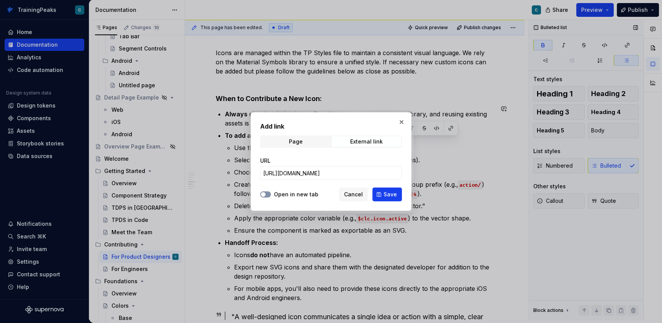
click at [265, 196] on button "Open in new tab" at bounding box center [265, 194] width 11 height 6
click at [384, 196] on button "Save" at bounding box center [386, 195] width 29 height 14
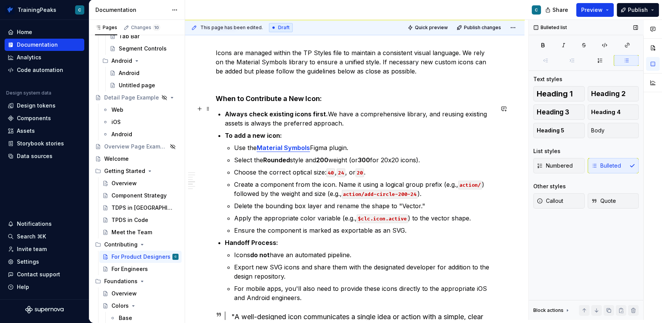
click at [331, 110] on p "Always check existing icons first. We have a comprehensive library, and reusing…" at bounding box center [359, 119] width 269 height 18
type textarea "*"
